Goal: Book appointment/travel/reservation

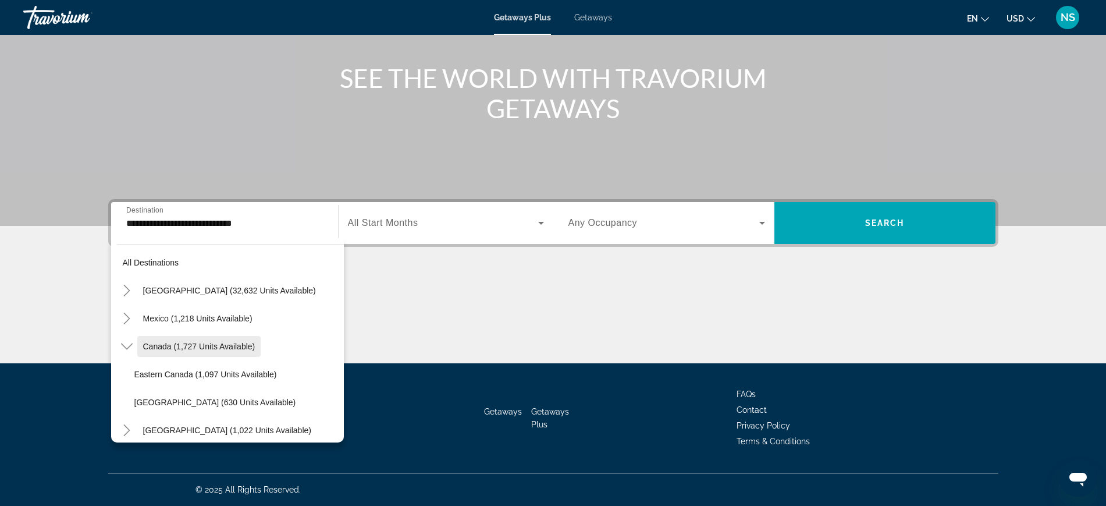
drag, startPoint x: 144, startPoint y: 399, endPoint x: 138, endPoint y: 345, distance: 53.8
click at [138, 345] on li "Canada (1,727 units available) [GEOGRAPHIC_DATA] (1,097 units available) [GEOGR…" at bounding box center [230, 374] width 227 height 84
click at [411, 219] on span "All Start Months" at bounding box center [383, 223] width 70 height 10
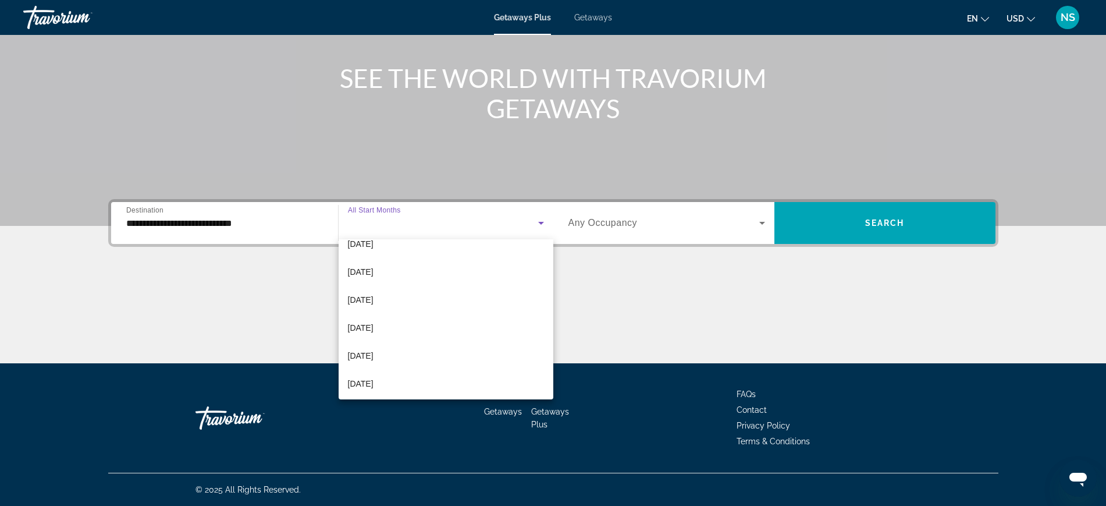
scroll to position [73, 0]
click at [374, 321] on span "[DATE]" at bounding box center [361, 325] width 26 height 14
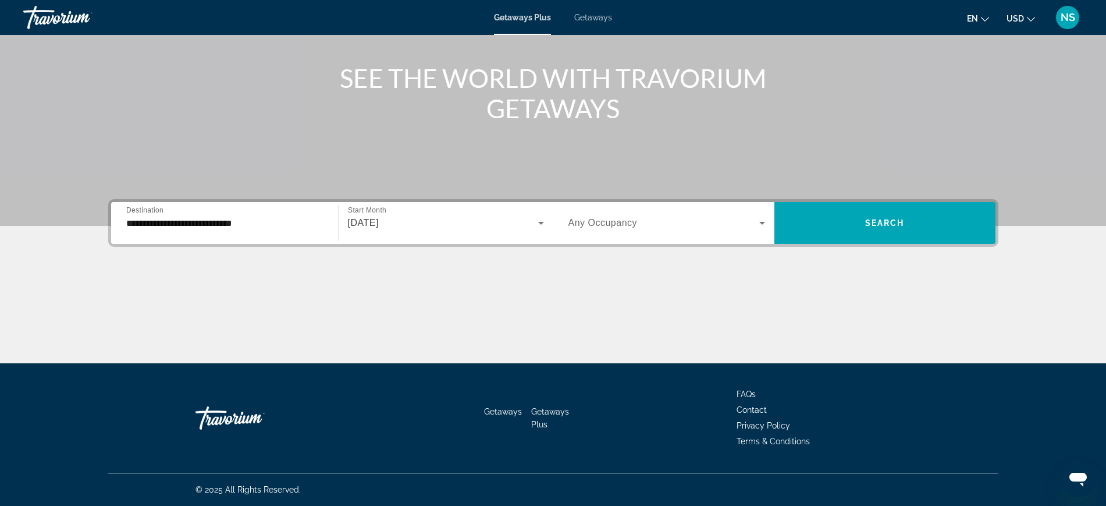
click at [606, 226] on span "Any Occupancy" at bounding box center [602, 223] width 69 height 10
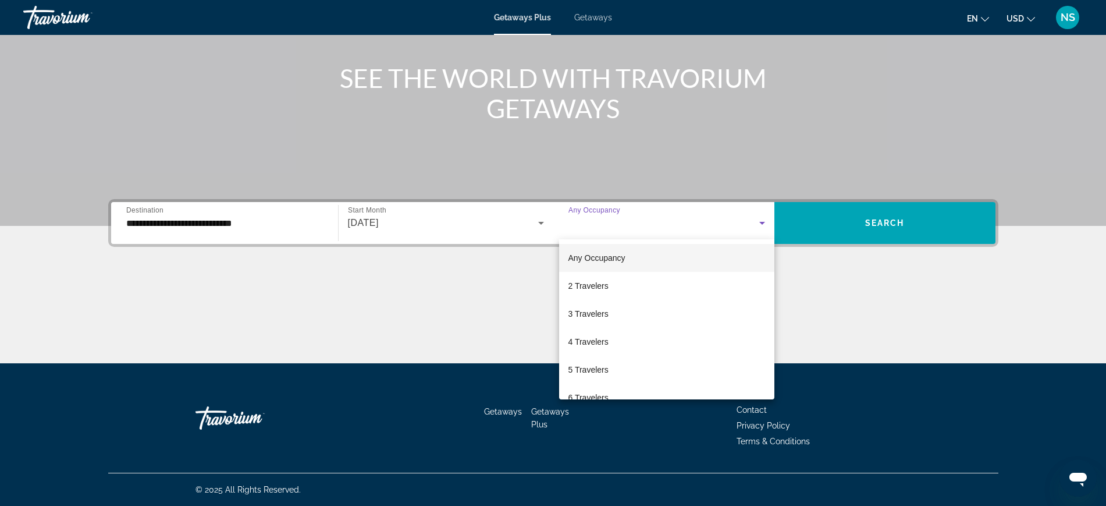
click at [898, 229] on div at bounding box center [553, 253] width 1106 height 506
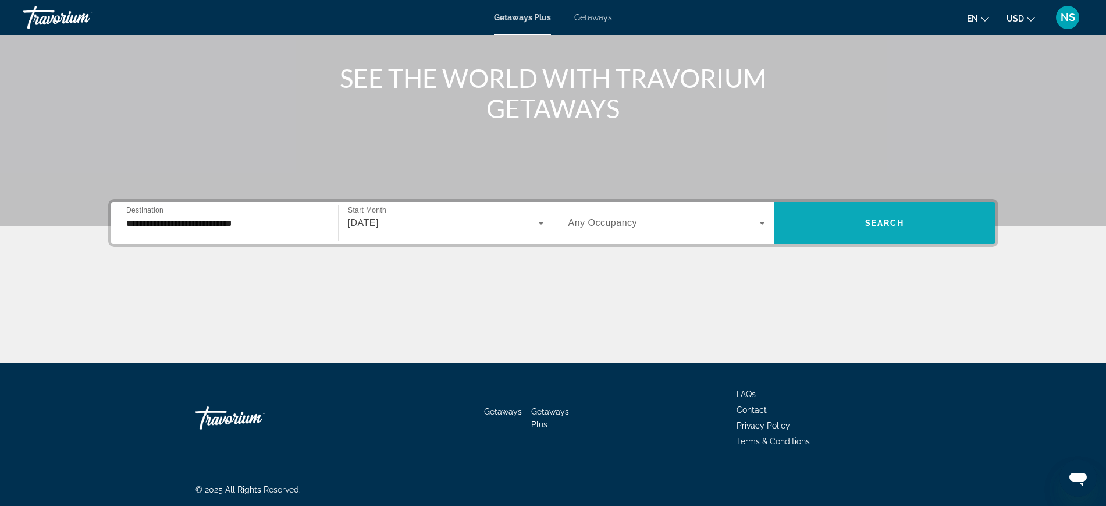
click at [888, 223] on span "Search" at bounding box center [885, 222] width 40 height 9
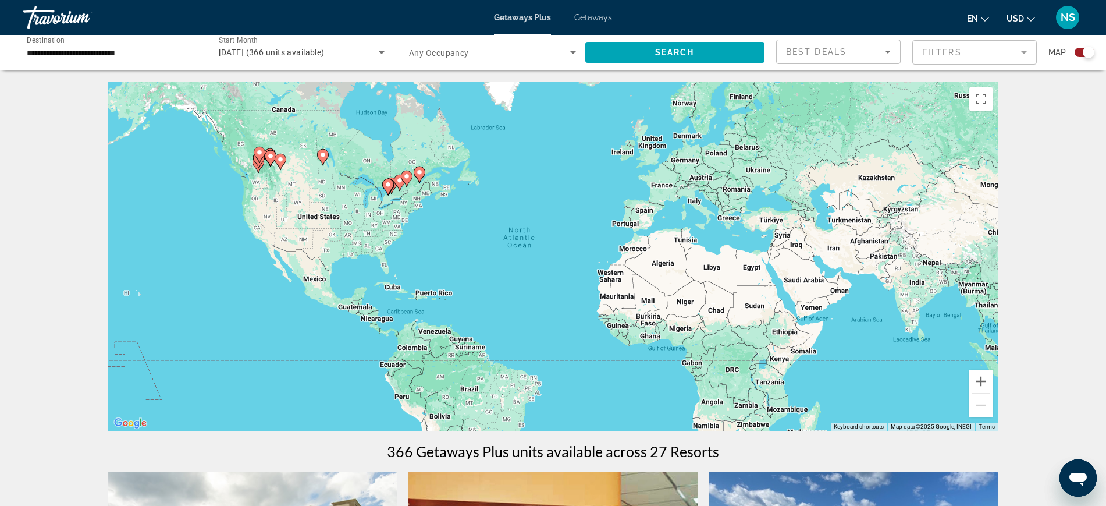
click at [318, 211] on div "To activate drag with keyboard, press Alt + Enter. Once in keyboard drag state,…" at bounding box center [553, 255] width 890 height 349
click at [931, 56] on mat-form-field "Filters" at bounding box center [974, 52] width 125 height 24
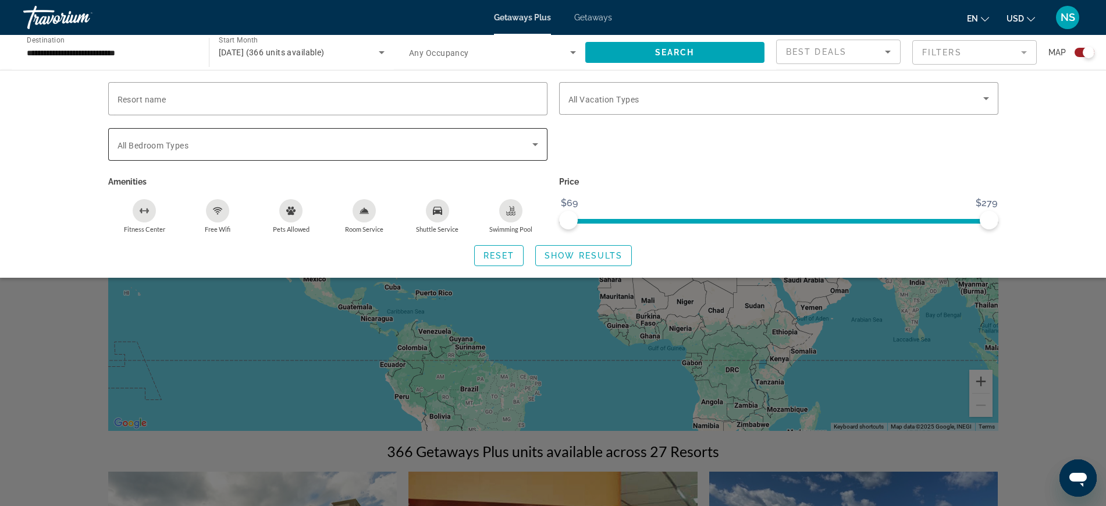
click at [175, 148] on span "All Bedroom Types" at bounding box center [153, 145] width 71 height 9
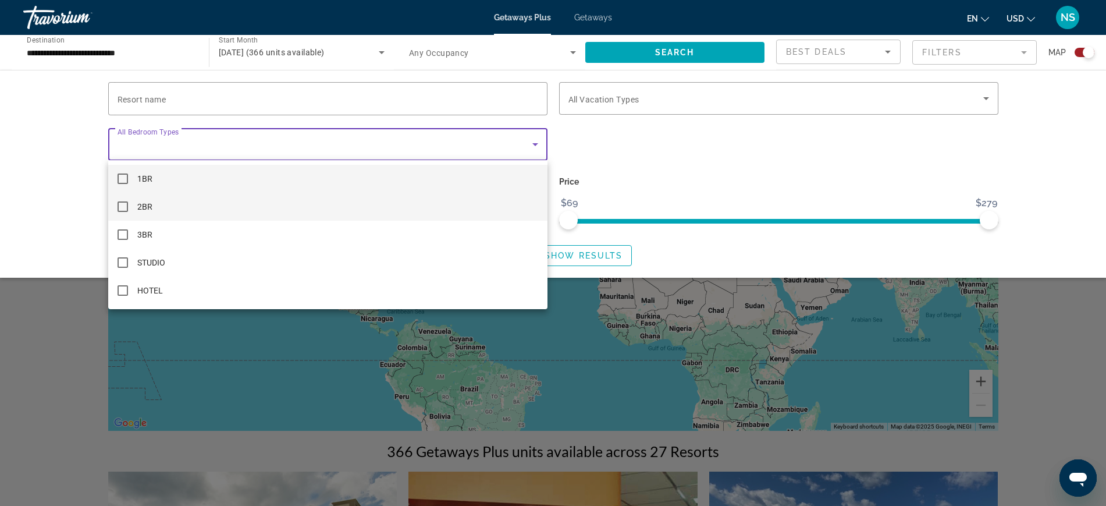
click at [148, 207] on span "2BR" at bounding box center [144, 207] width 15 height 14
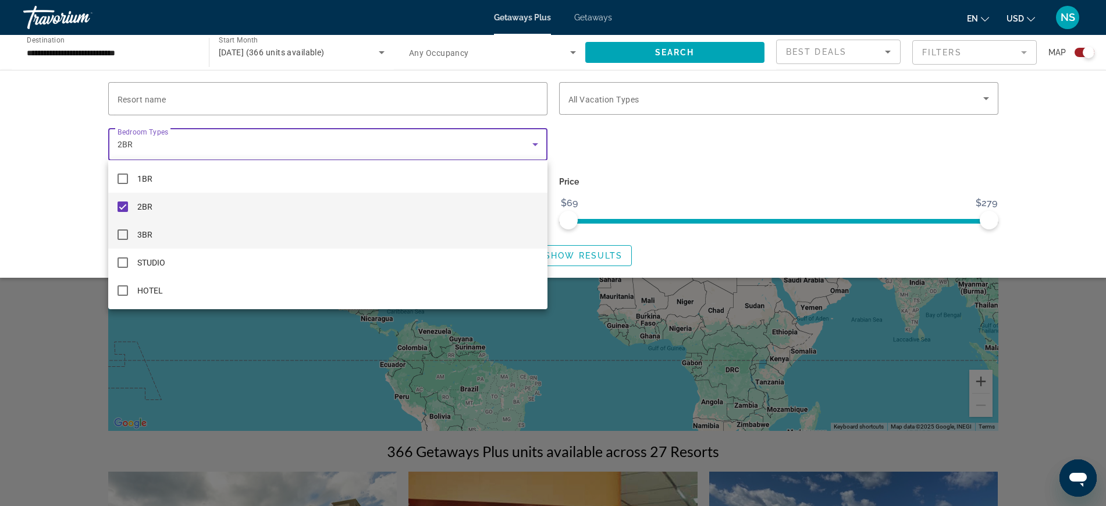
click at [144, 228] on span "3BR" at bounding box center [144, 234] width 15 height 14
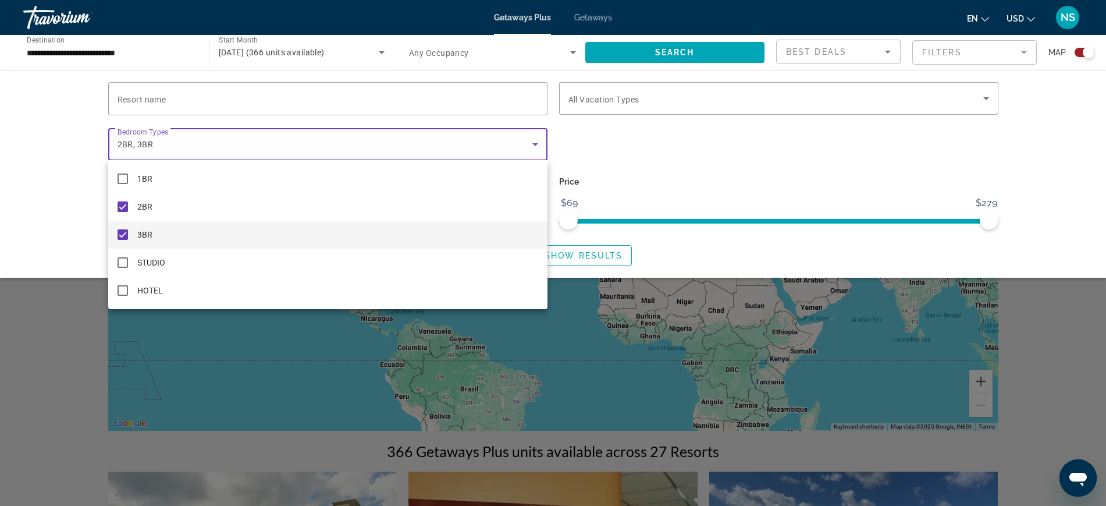
click at [751, 143] on div at bounding box center [553, 253] width 1106 height 506
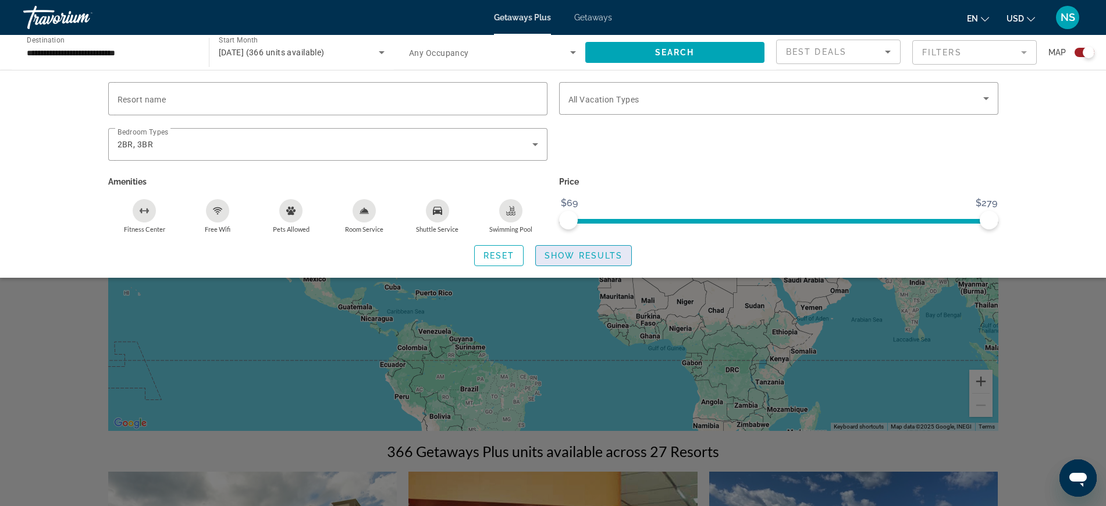
click at [586, 253] on span "Show Results" at bounding box center [584, 255] width 78 height 9
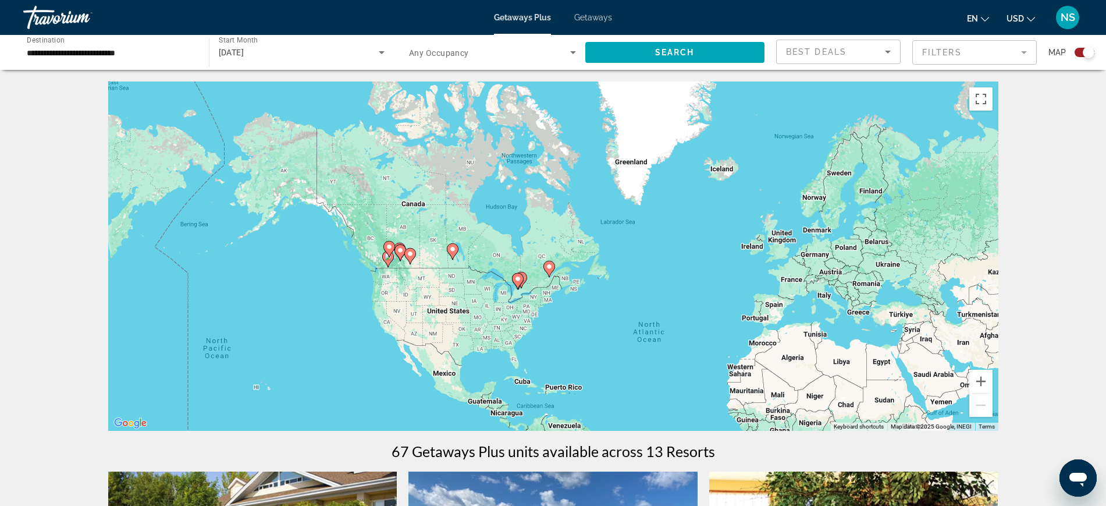
drag, startPoint x: 414, startPoint y: 233, endPoint x: 591, endPoint y: 365, distance: 220.7
click at [591, 365] on div "To activate drag with keyboard, press Alt + Enter. Once in keyboard drag state,…" at bounding box center [553, 255] width 890 height 349
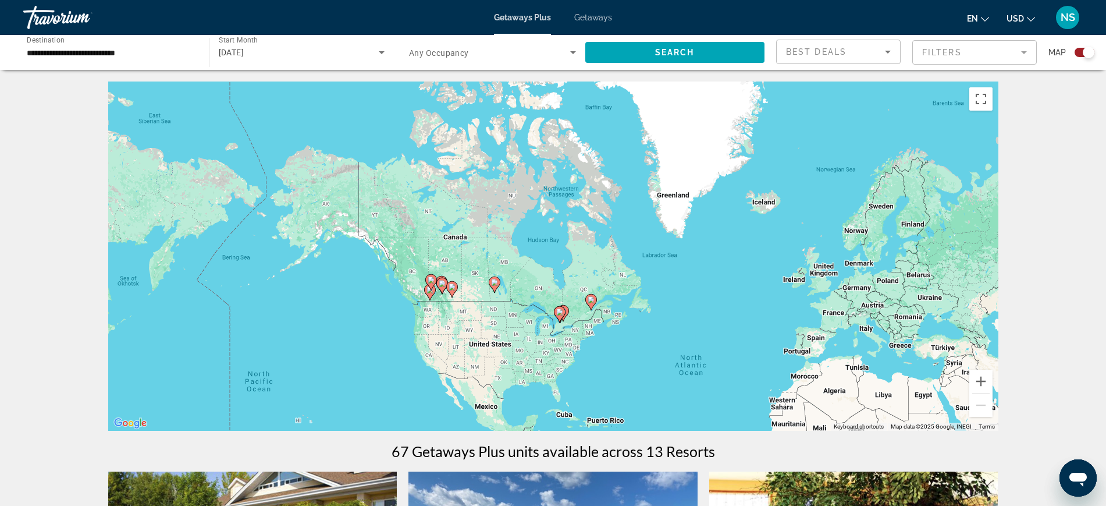
click at [474, 325] on div "To activate drag with keyboard, press Alt + Enter. Once in keyboard drag state,…" at bounding box center [553, 255] width 890 height 349
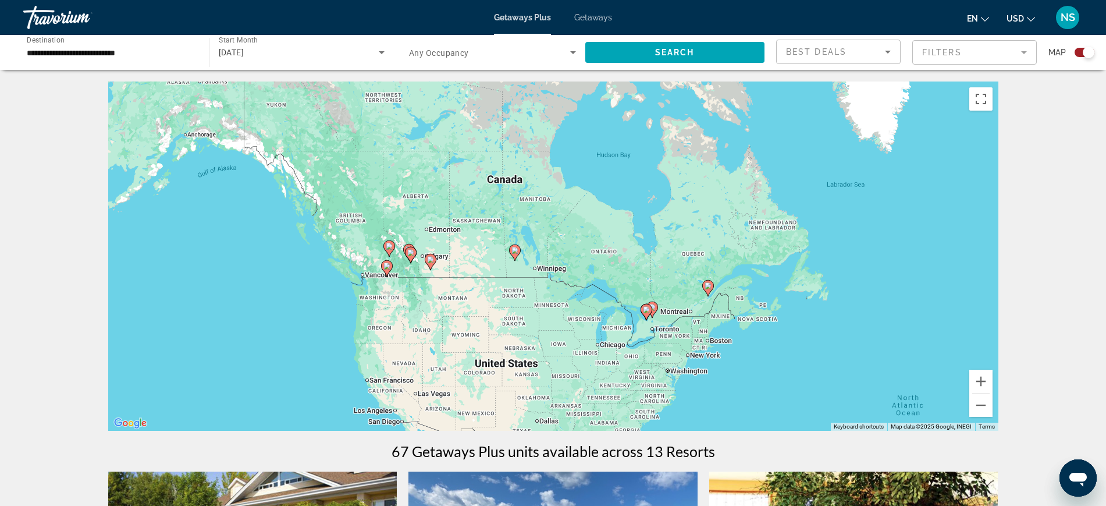
click at [467, 311] on div "To activate drag with keyboard, press Alt + Enter. Once in keyboard drag state,…" at bounding box center [553, 255] width 890 height 349
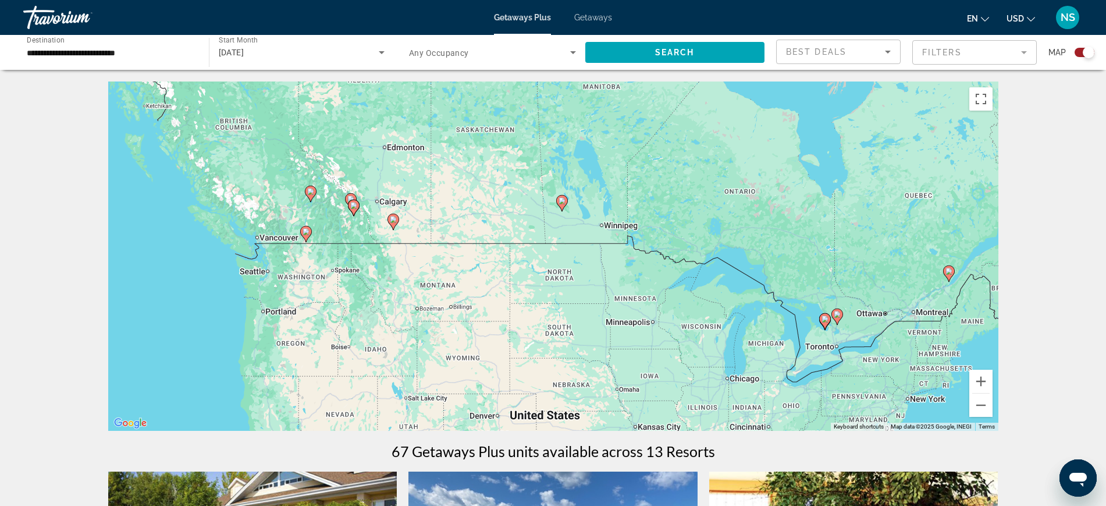
click at [412, 265] on div "To activate drag with keyboard, press Alt + Enter. Once in keyboard drag state,…" at bounding box center [553, 255] width 890 height 349
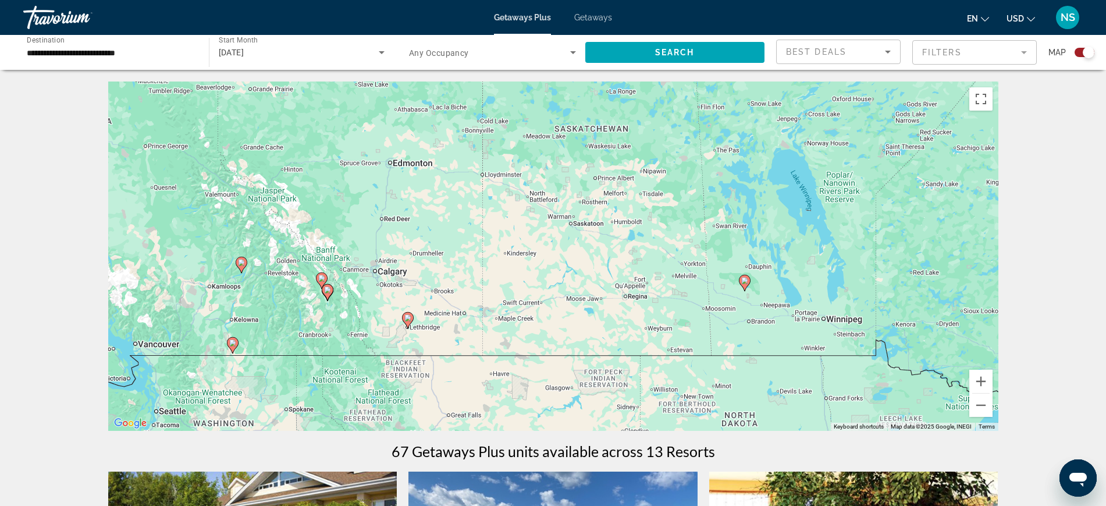
drag, startPoint x: 416, startPoint y: 264, endPoint x: 449, endPoint y: 401, distance: 141.3
click at [449, 401] on div "To activate drag with keyboard, press Alt + Enter. Once in keyboard drag state,…" at bounding box center [553, 255] width 890 height 349
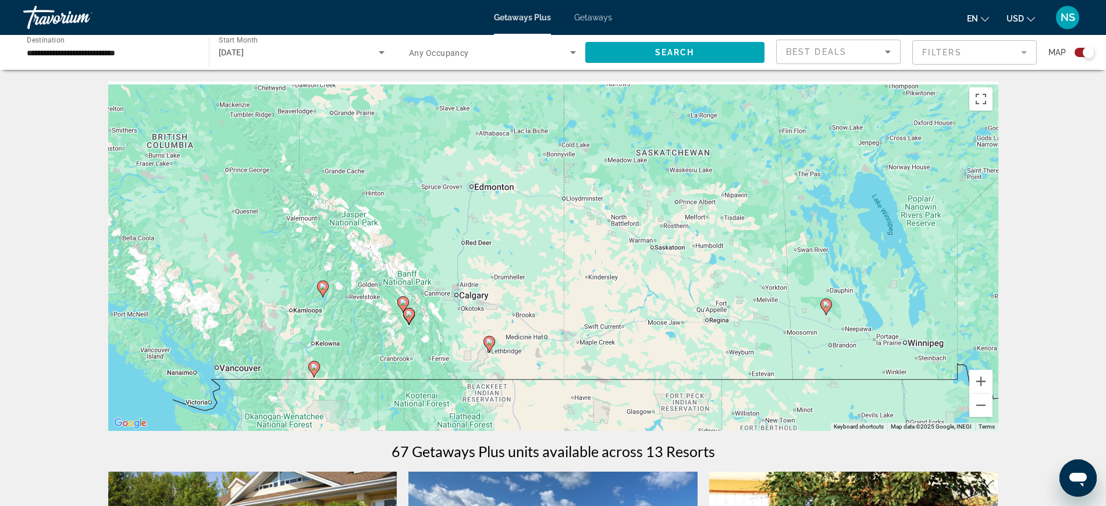
drag, startPoint x: 359, startPoint y: 333, endPoint x: 443, endPoint y: 357, distance: 87.7
click at [443, 357] on div "To activate drag with keyboard, press Alt + Enter. Once in keyboard drag state,…" at bounding box center [553, 255] width 890 height 349
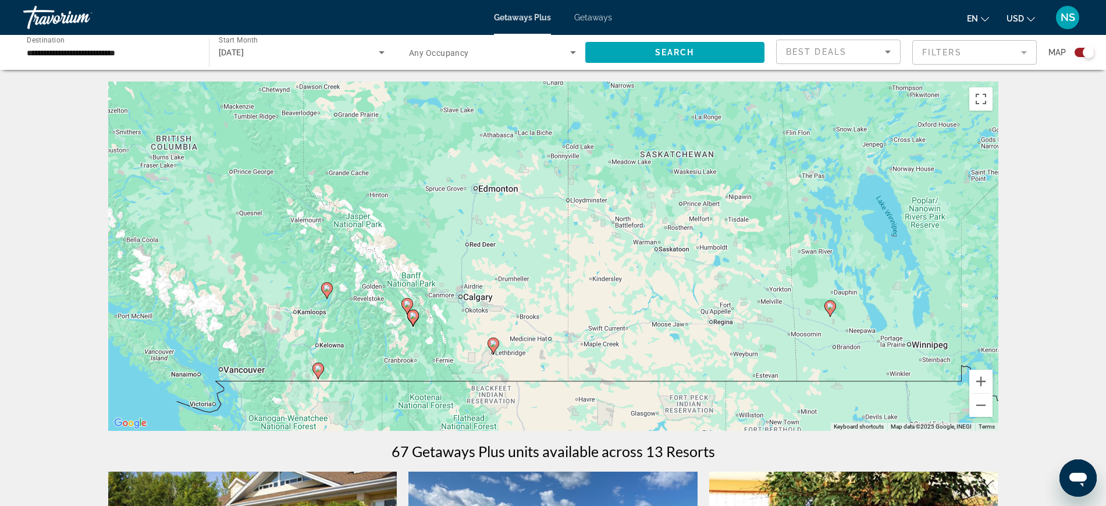
click at [412, 332] on div "To activate drag with keyboard, press Alt + Enter. Once in keyboard drag state,…" at bounding box center [553, 255] width 890 height 349
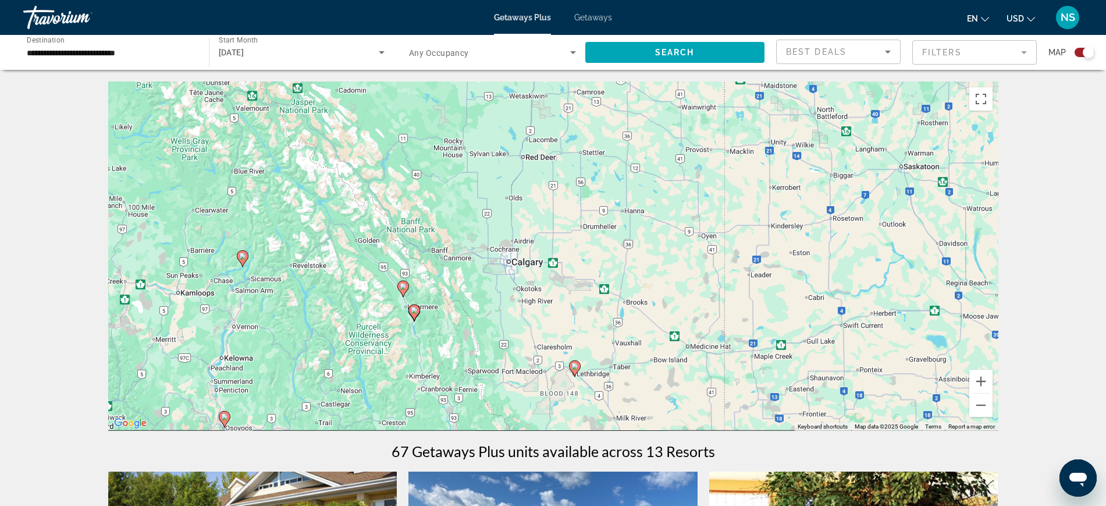
click at [463, 312] on div "To activate drag with keyboard, press Alt + Enter. Once in keyboard drag state,…" at bounding box center [553, 255] width 890 height 349
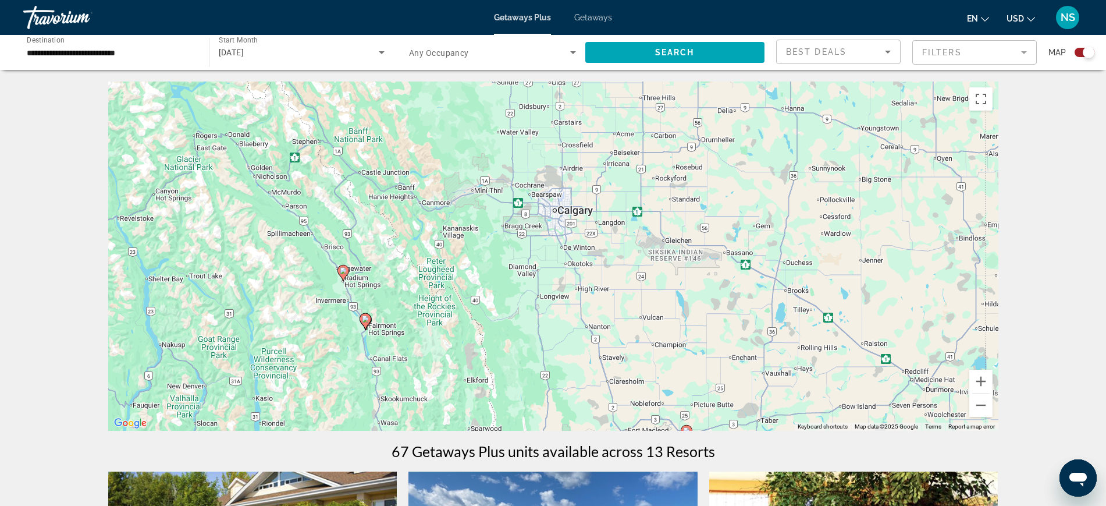
click at [457, 253] on div "To activate drag with keyboard, press Alt + Enter. Once in keyboard drag state,…" at bounding box center [553, 255] width 890 height 349
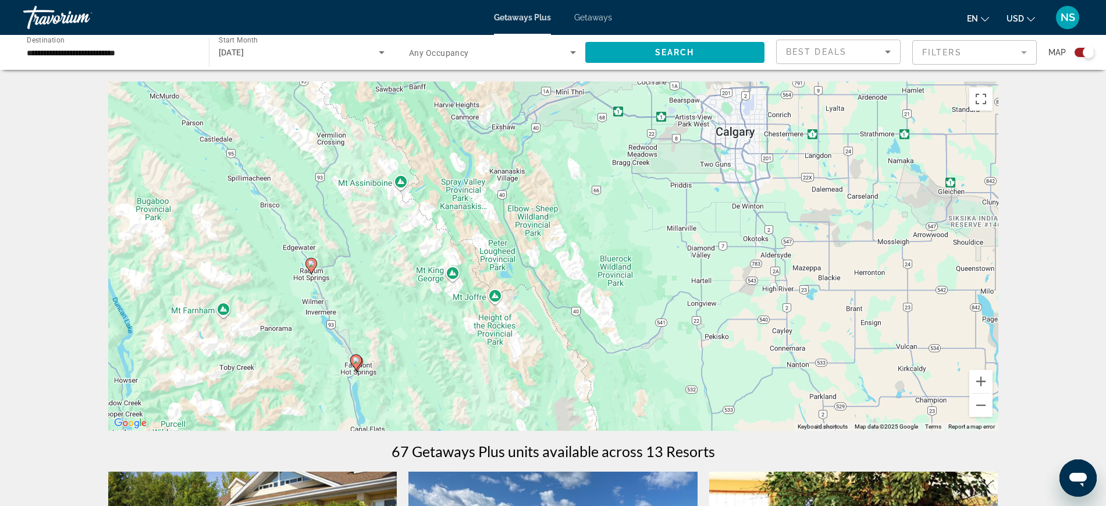
drag, startPoint x: 336, startPoint y: 289, endPoint x: 421, endPoint y: 254, distance: 91.5
click at [421, 254] on div "To activate drag with keyboard, press Alt + Enter. Once in keyboard drag state,…" at bounding box center [553, 255] width 890 height 349
click at [378, 378] on div "To activate drag with keyboard, press Alt + Enter. Once in keyboard drag state,…" at bounding box center [553, 255] width 890 height 349
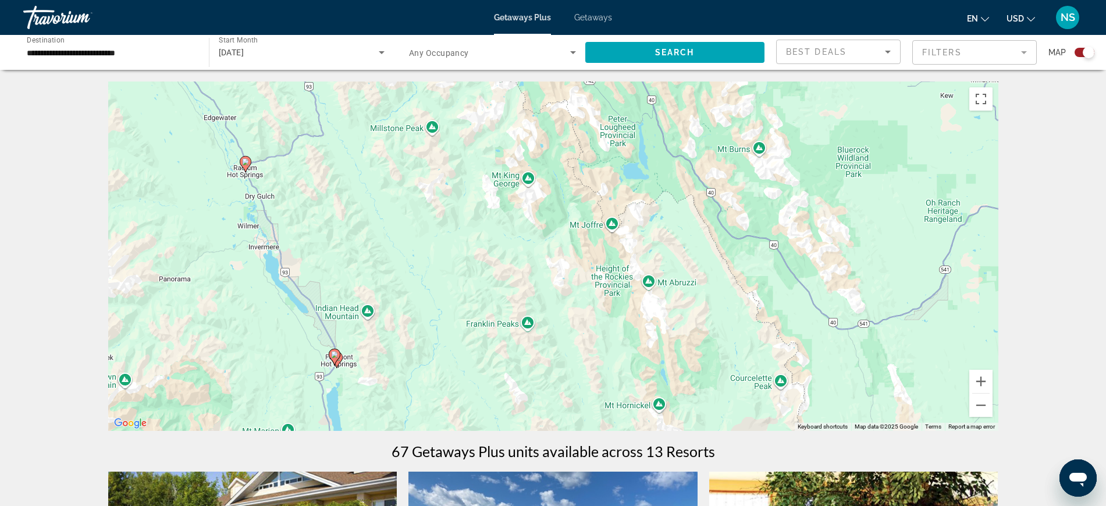
click at [399, 375] on div "To activate drag with keyboard, press Alt + Enter. Once in keyboard drag state,…" at bounding box center [553, 255] width 890 height 349
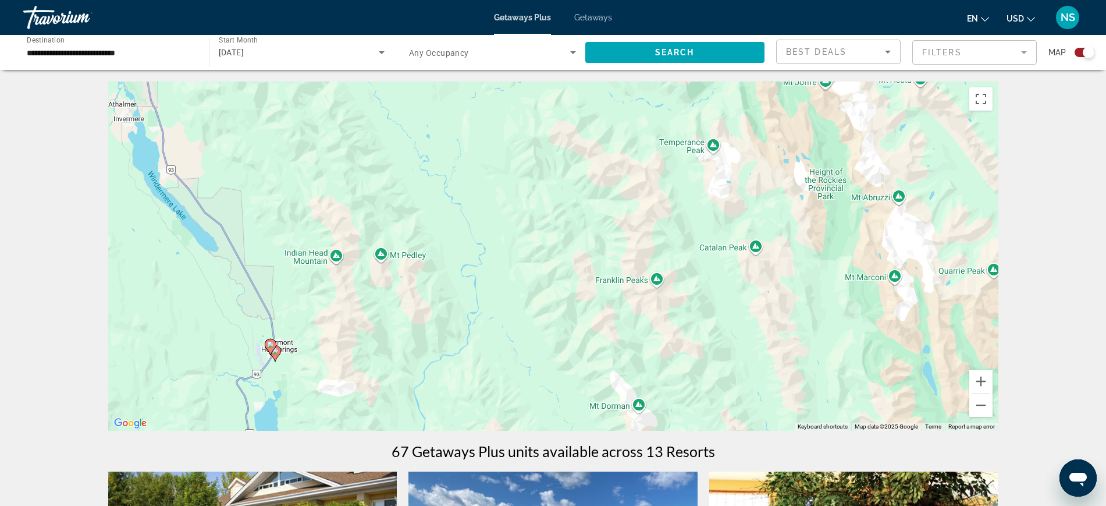
click at [271, 345] on image "Main content" at bounding box center [270, 344] width 7 height 7
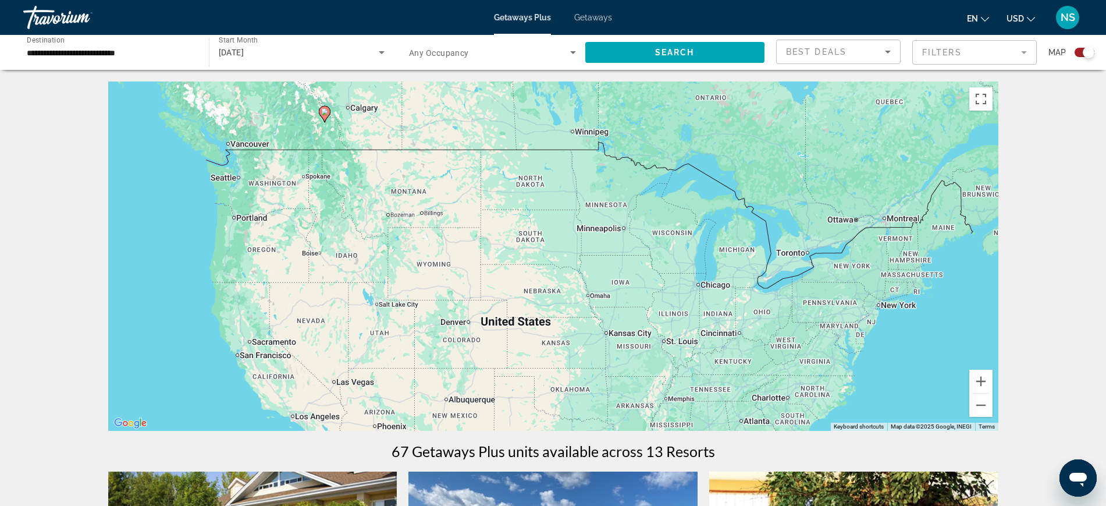
drag, startPoint x: 665, startPoint y: 361, endPoint x: 429, endPoint y: 216, distance: 277.1
click at [429, 216] on div "To activate drag with keyboard, press Alt + Enter. Once in keyboard drag state,…" at bounding box center [553, 255] width 890 height 349
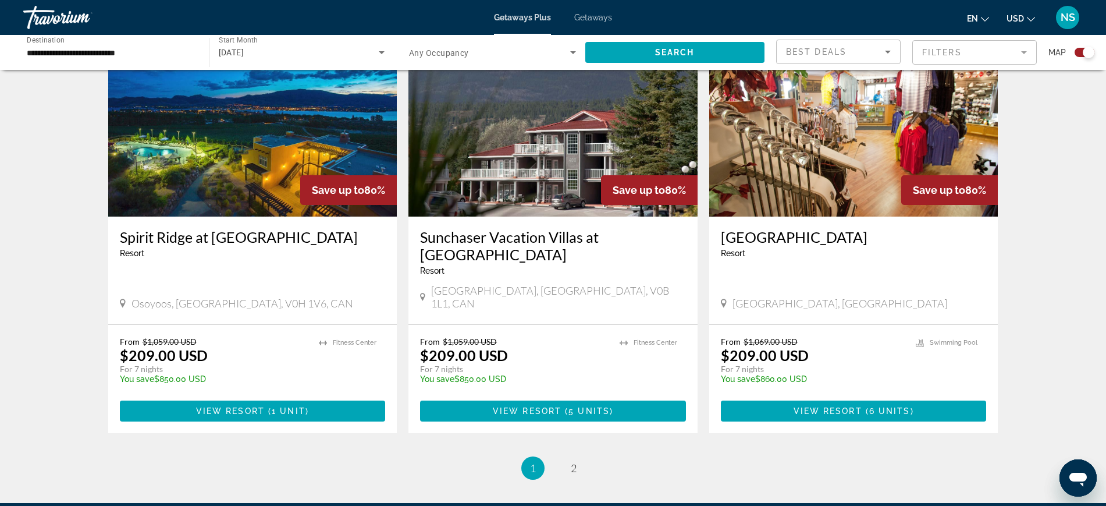
scroll to position [1755, 0]
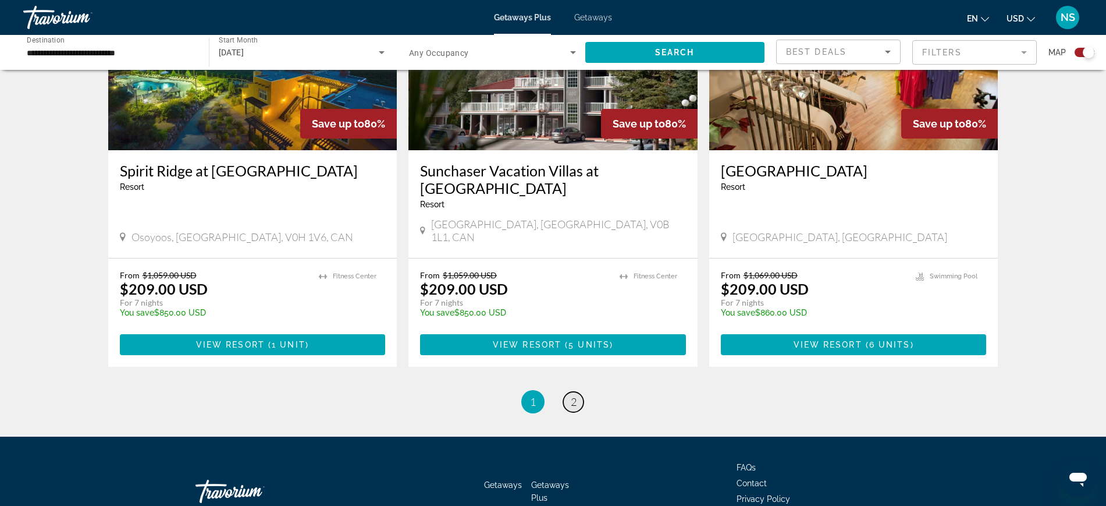
click at [571, 395] on span "2" at bounding box center [574, 401] width 6 height 13
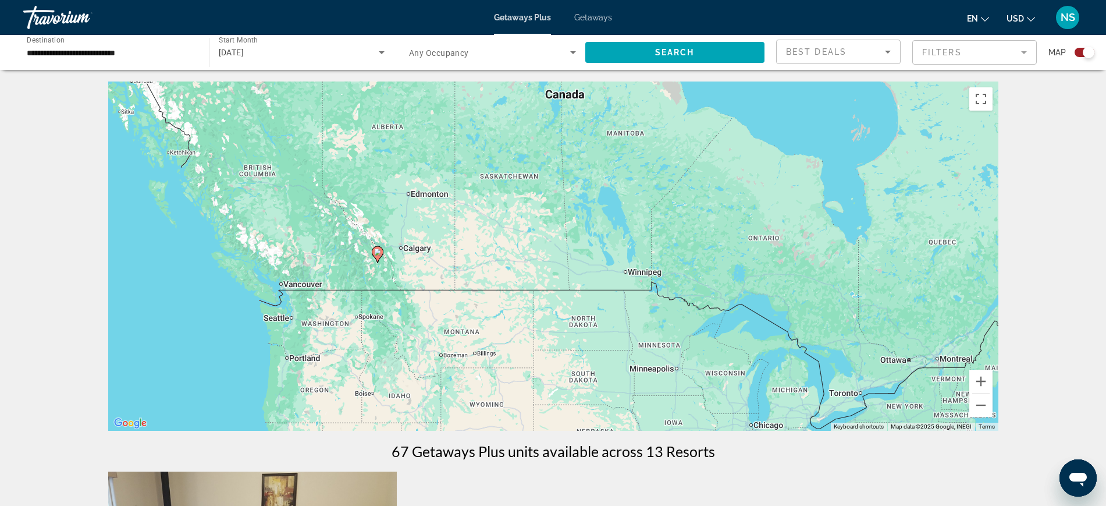
drag, startPoint x: 397, startPoint y: 224, endPoint x: 451, endPoint y: 377, distance: 162.1
click at [453, 382] on div "To activate drag with keyboard, press Alt + Enter. Once in keyboard drag state,…" at bounding box center [553, 255] width 890 height 349
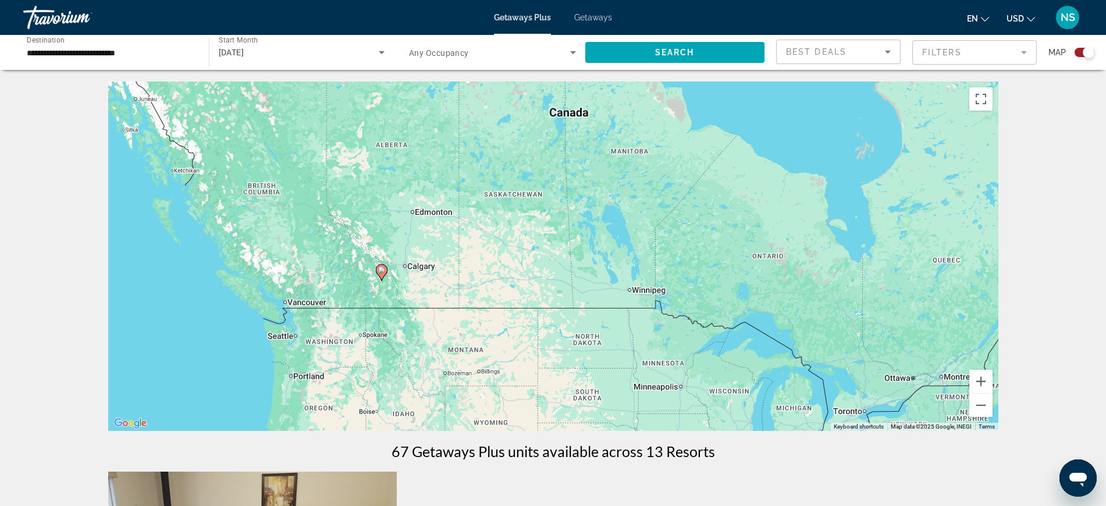
click at [379, 272] on image "Main content" at bounding box center [381, 269] width 7 height 7
type input "**********"
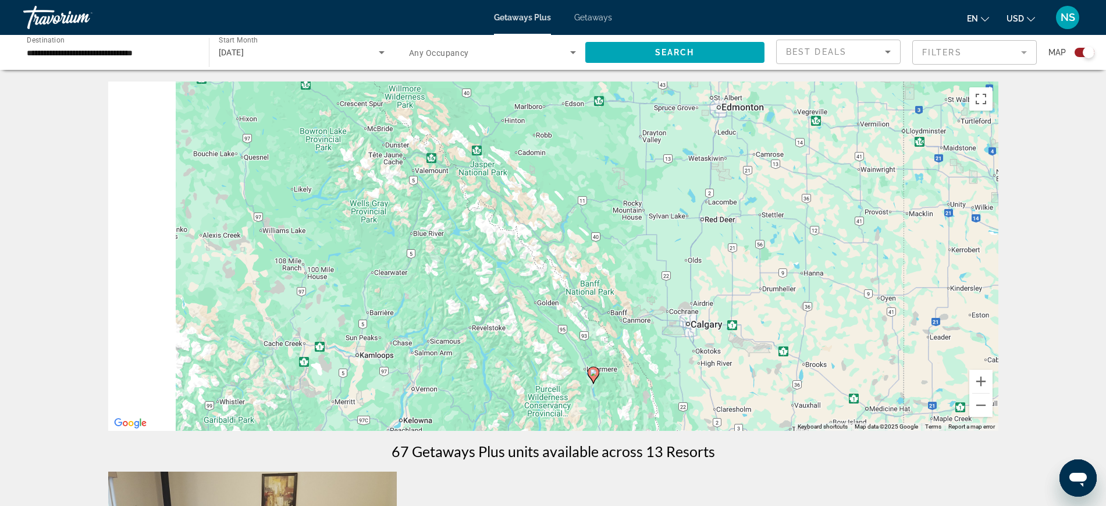
drag, startPoint x: 380, startPoint y: 297, endPoint x: 1115, endPoint y: 325, distance: 735.4
click at [1105, 325] on html "**********" at bounding box center [553, 253] width 1106 height 506
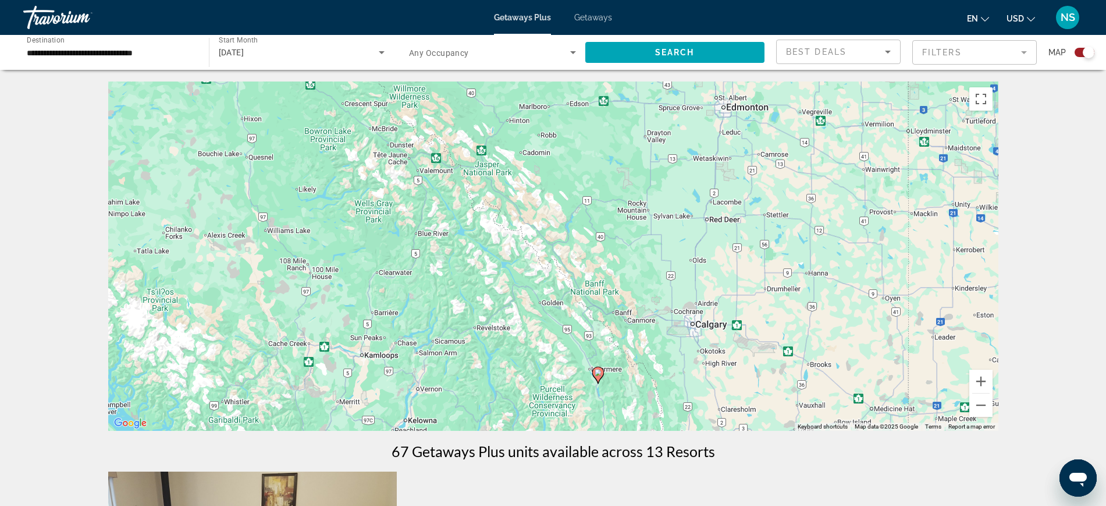
click at [599, 378] on icon "Main content" at bounding box center [597, 374] width 10 height 15
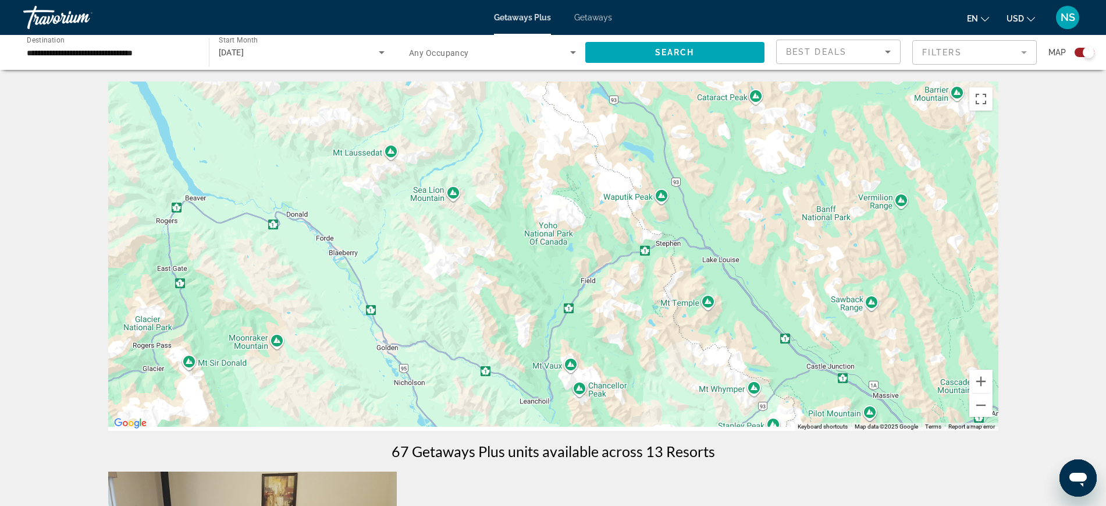
drag, startPoint x: 642, startPoint y: 374, endPoint x: 578, endPoint y: 72, distance: 308.0
click at [578, 72] on div "**********" at bounding box center [553, 456] width 1106 height 913
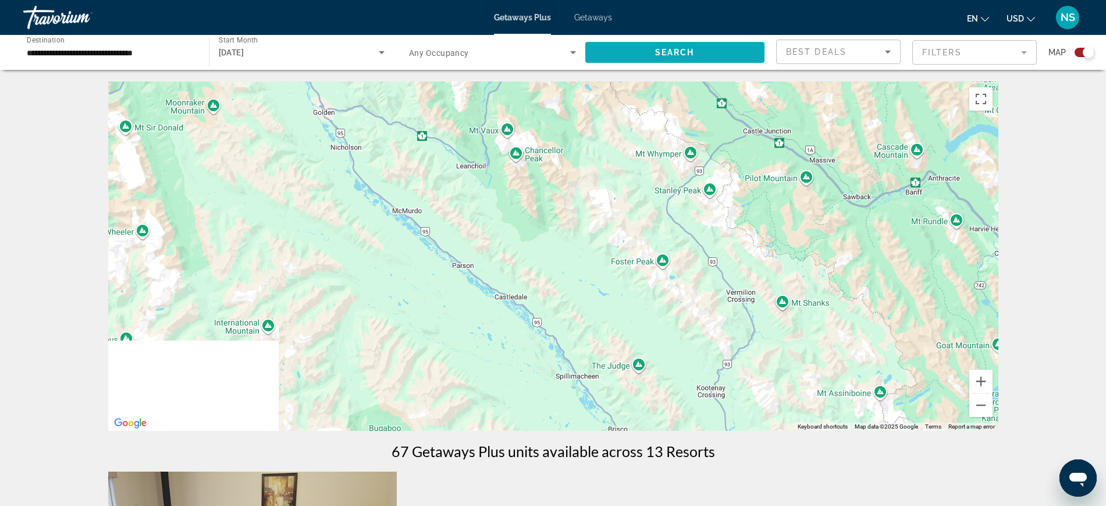
drag, startPoint x: 704, startPoint y: 269, endPoint x: 647, endPoint y: 38, distance: 238.5
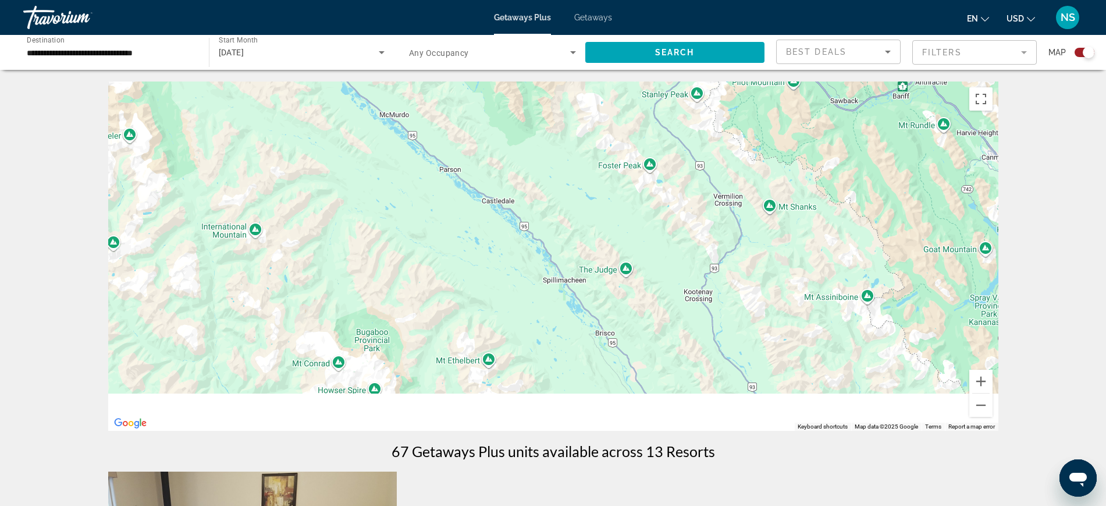
drag, startPoint x: 739, startPoint y: 278, endPoint x: 723, endPoint y: 109, distance: 168.9
click at [723, 109] on div "To navigate, press the arrow keys. To activate drag with keyboard, press Alt + …" at bounding box center [553, 255] width 890 height 349
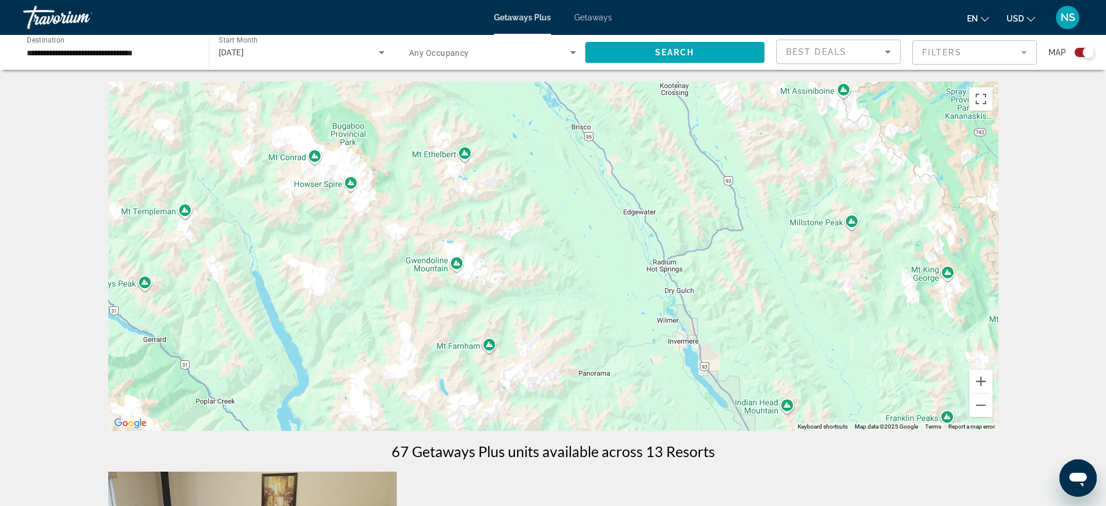
drag, startPoint x: 783, startPoint y: 291, endPoint x: 759, endPoint y: 131, distance: 161.3
click at [759, 131] on div "To navigate, press the arrow keys. To activate drag with keyboard, press Alt + …" at bounding box center [553, 255] width 890 height 349
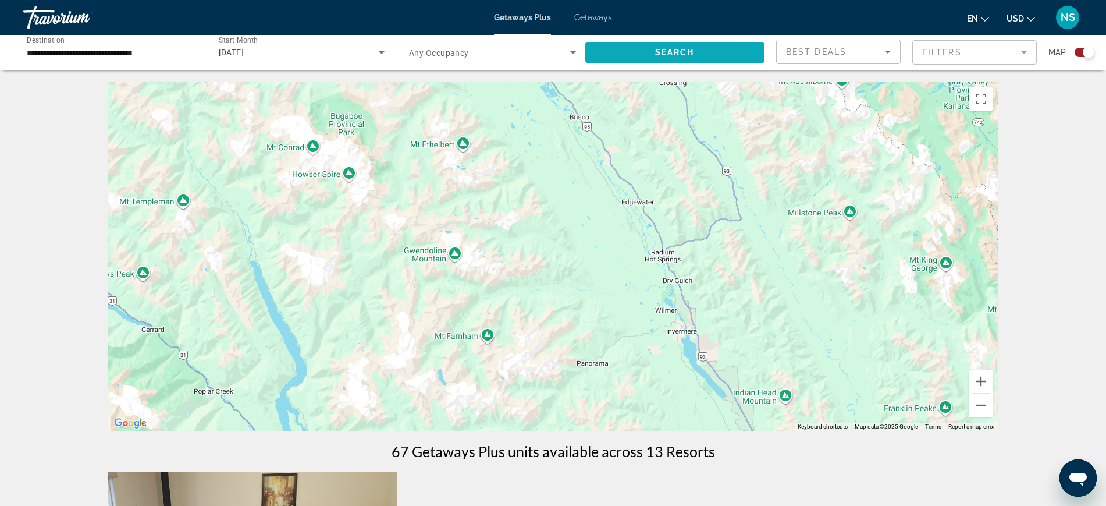
drag, startPoint x: 776, startPoint y: 307, endPoint x: 740, endPoint y: 55, distance: 253.8
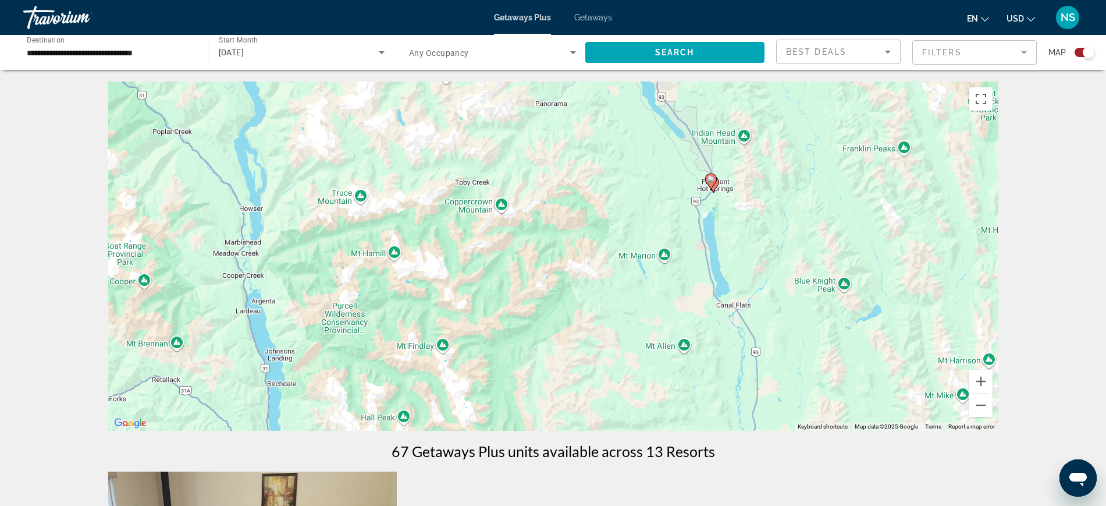
click at [712, 180] on image "Main content" at bounding box center [710, 179] width 7 height 7
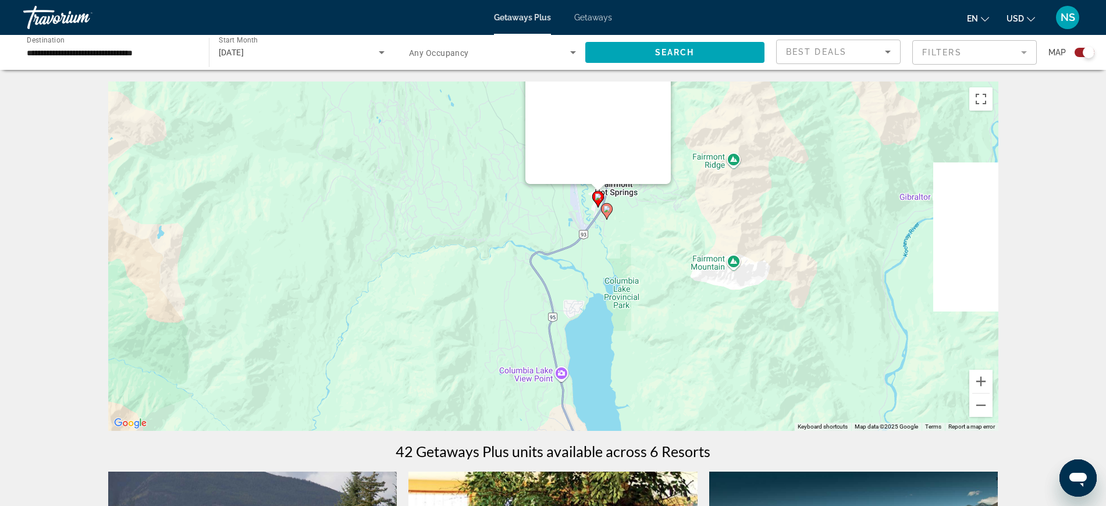
drag, startPoint x: 773, startPoint y: 369, endPoint x: 479, endPoint y: 164, distance: 358.0
click at [479, 164] on div "To activate drag with keyboard, press Alt + Enter. Once in keyboard drag state,…" at bounding box center [553, 255] width 890 height 349
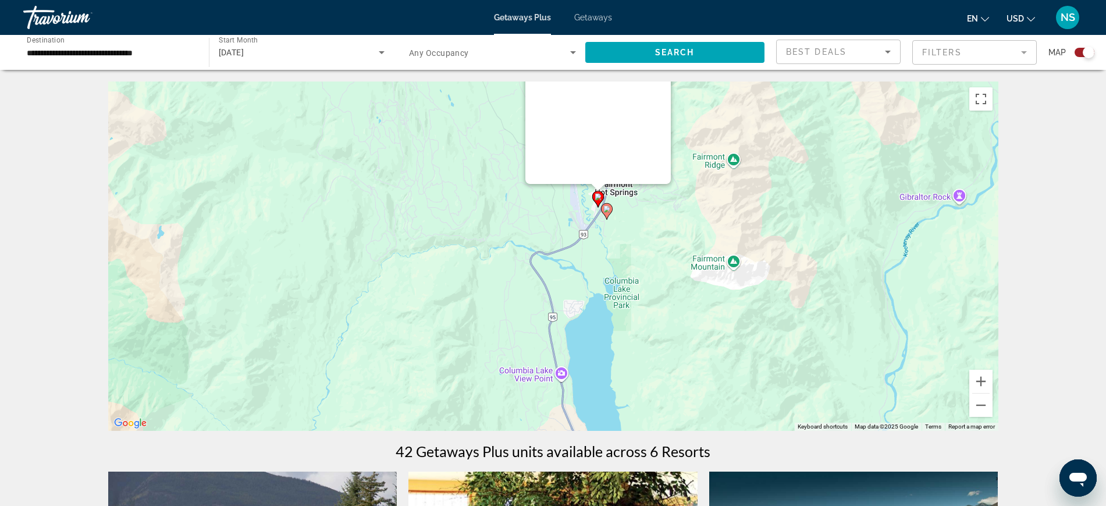
click at [598, 197] on image "Main content" at bounding box center [598, 196] width 7 height 7
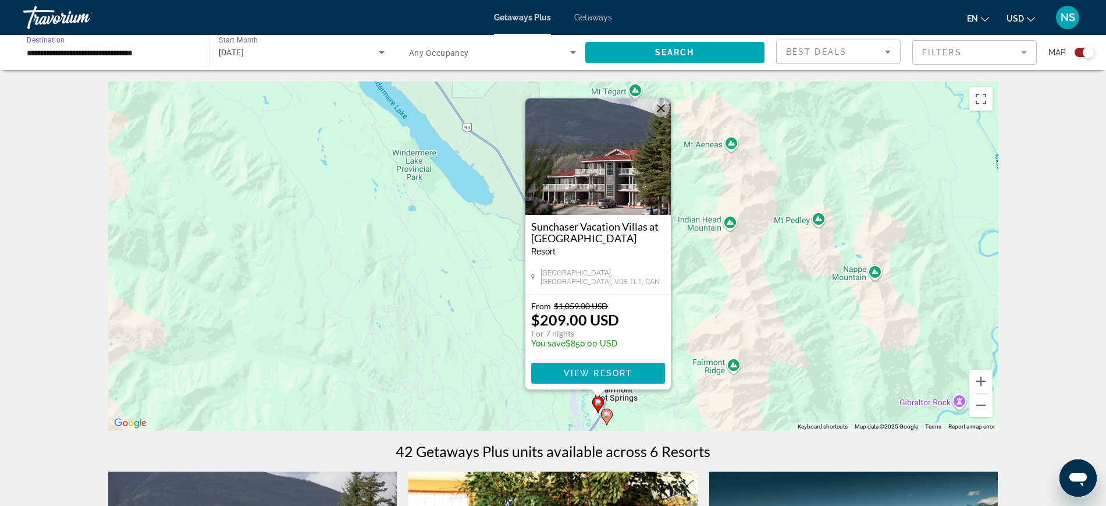
click at [58, 51] on input "**********" at bounding box center [110, 53] width 167 height 14
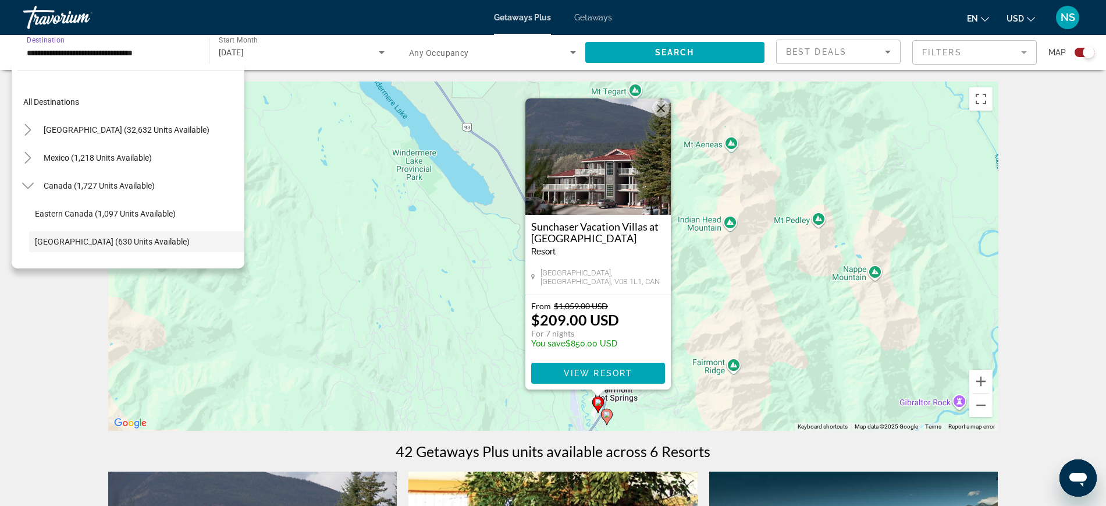
scroll to position [69, 0]
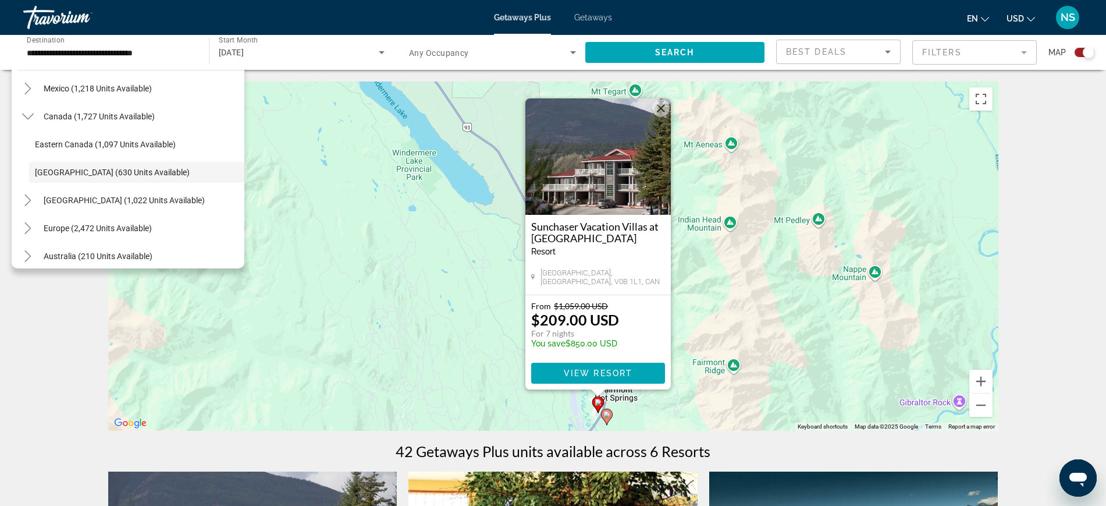
click at [719, 289] on div "To activate drag with keyboard, press Alt + Enter. Once in keyboard drag state,…" at bounding box center [553, 255] width 890 height 349
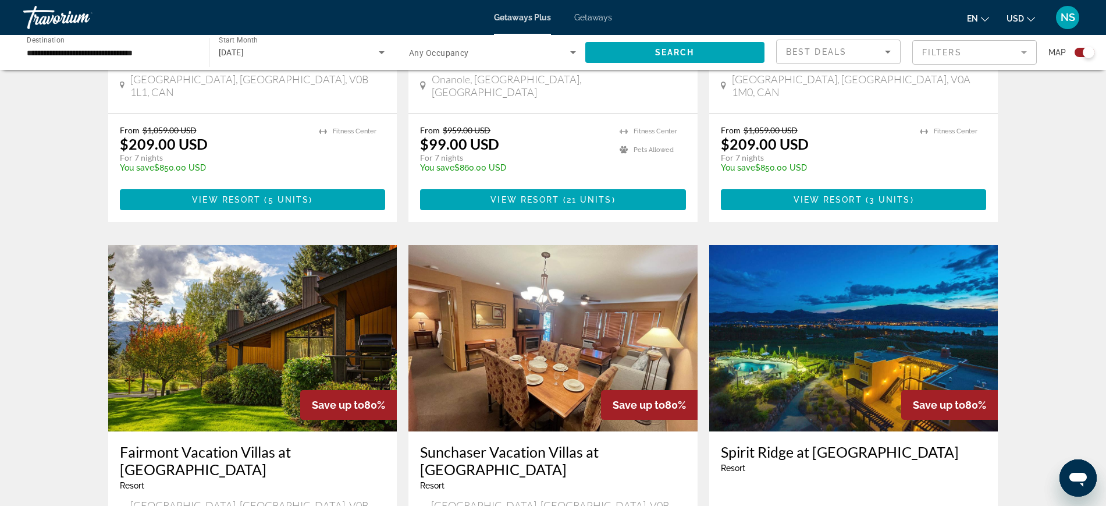
scroll to position [655, 0]
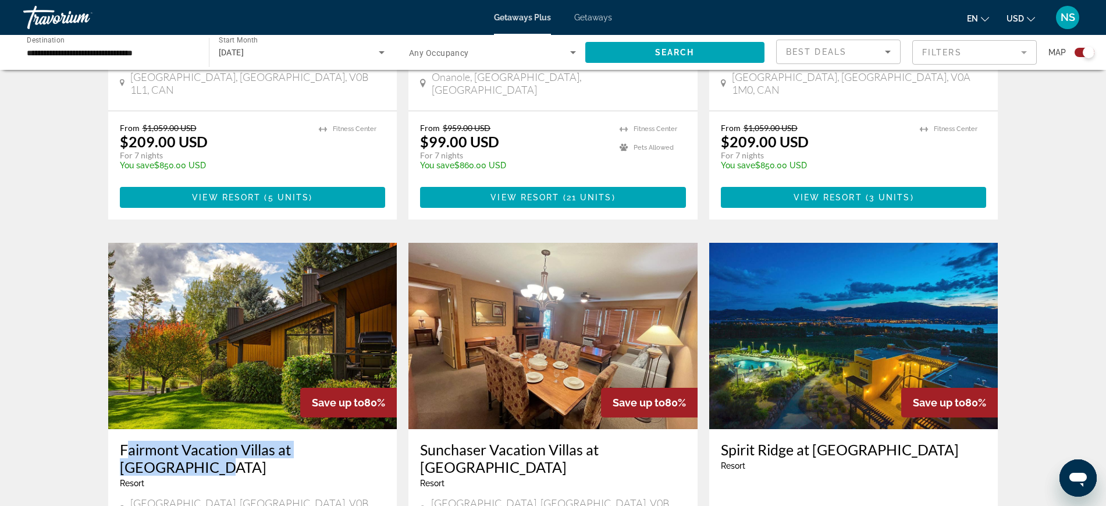
drag, startPoint x: 115, startPoint y: 418, endPoint x: 379, endPoint y: 425, distance: 263.7
click at [379, 429] on div "Fairmont Vacation Villas at [GEOGRAPHIC_DATA] - This is an adults only resort […" at bounding box center [252, 483] width 289 height 108
copy h3 "Fairmont Vacation Villas at [GEOGRAPHIC_DATA]"
click at [747, 505] on span "Osoyoos, [GEOGRAPHIC_DATA], V0H 1V6, CAN" at bounding box center [843, 515] width 222 height 13
drag, startPoint x: 734, startPoint y: 456, endPoint x: 764, endPoint y: 460, distance: 30.5
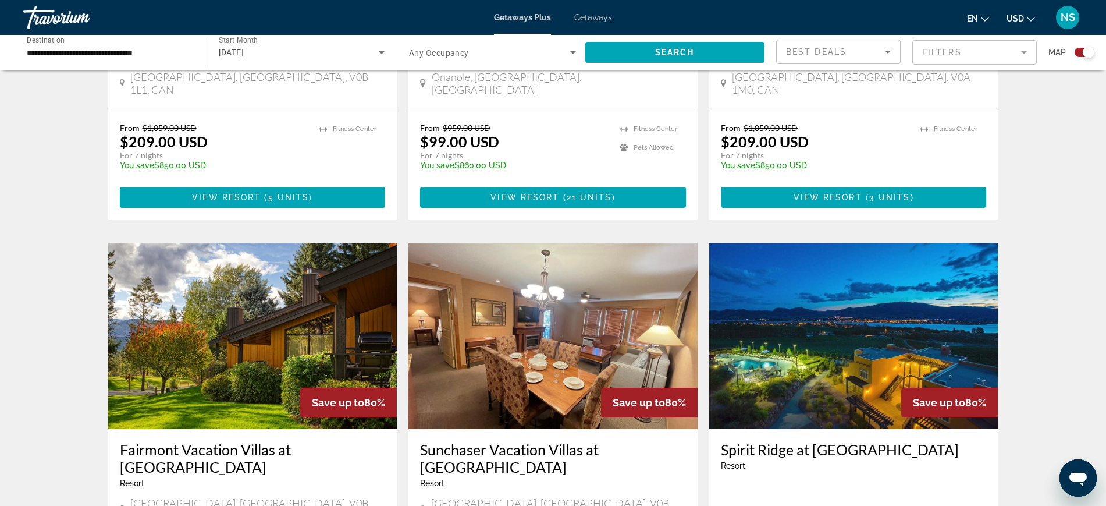
click at [764, 505] on span "Osoyoos, [GEOGRAPHIC_DATA], V0H 1V6, CAN" at bounding box center [843, 515] width 222 height 13
drag, startPoint x: 718, startPoint y: 419, endPoint x: 911, endPoint y: 421, distance: 192.6
click at [911, 429] on div "Spirit Ridge at [GEOGRAPHIC_DATA] - This is an adults only resort [STREET_ADDRE…" at bounding box center [853, 483] width 289 height 108
copy h3 "Spirit Ridge at [GEOGRAPHIC_DATA]"
